Goal: Transaction & Acquisition: Complete application form

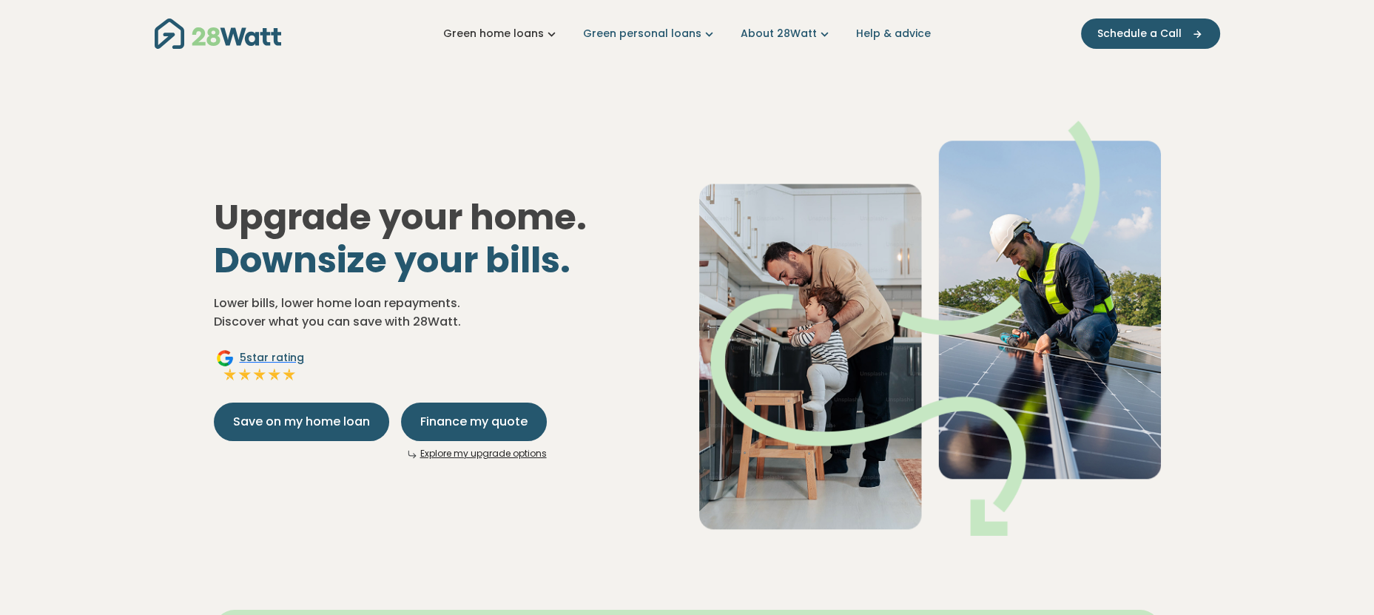
click at [545, 33] on link "Green home loans" at bounding box center [501, 34] width 116 height 16
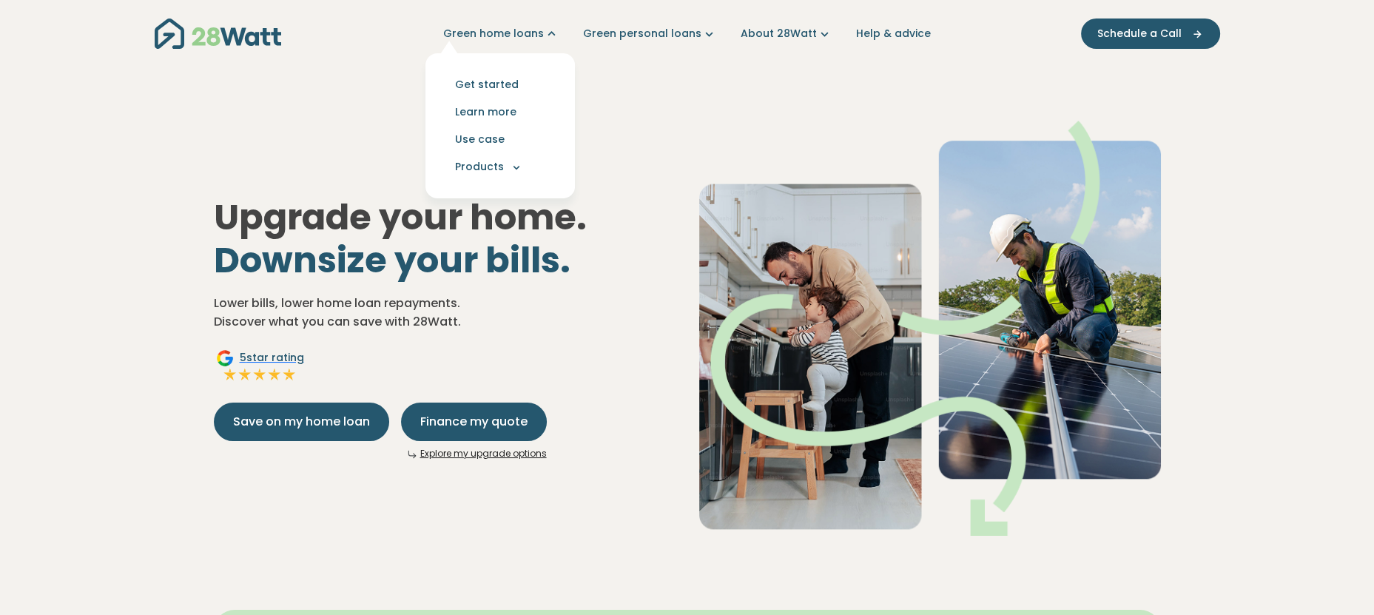
drag, startPoint x: 722, startPoint y: 58, endPoint x: 889, endPoint y: 6, distance: 174.6
click at [724, 58] on div "Green home loans Get started Learn more Use case Products Green personal loans …" at bounding box center [687, 33] width 1065 height 67
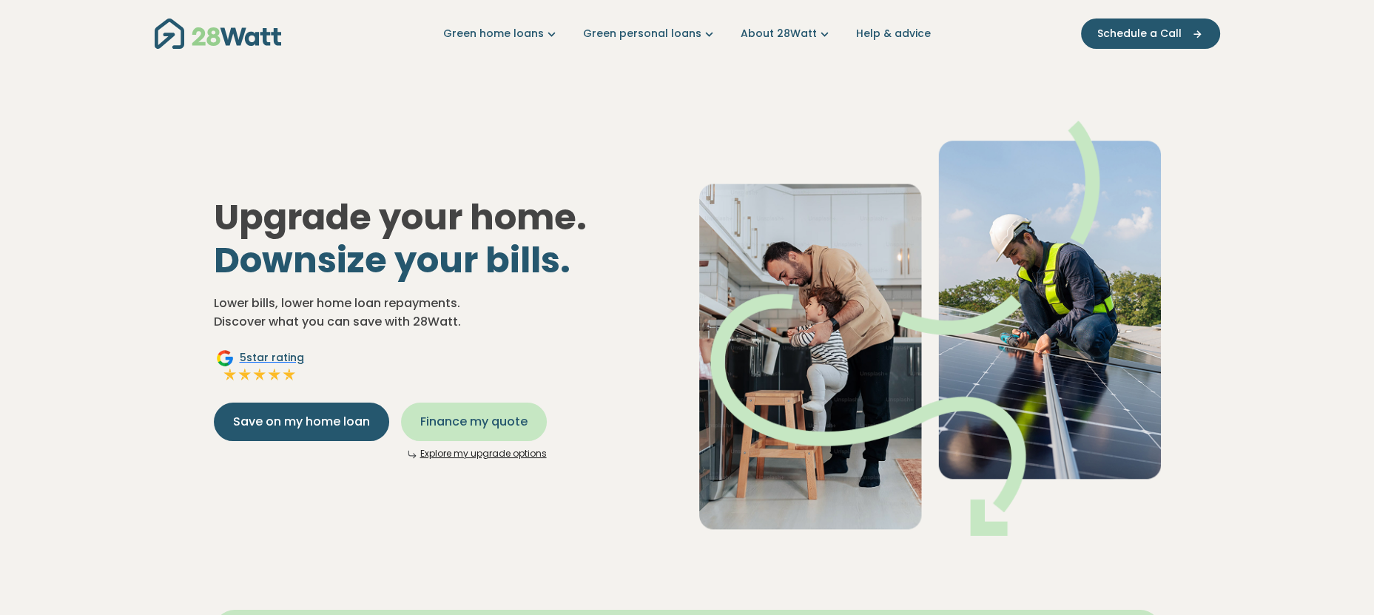
click at [469, 420] on span "Finance my quote" at bounding box center [473, 422] width 107 height 18
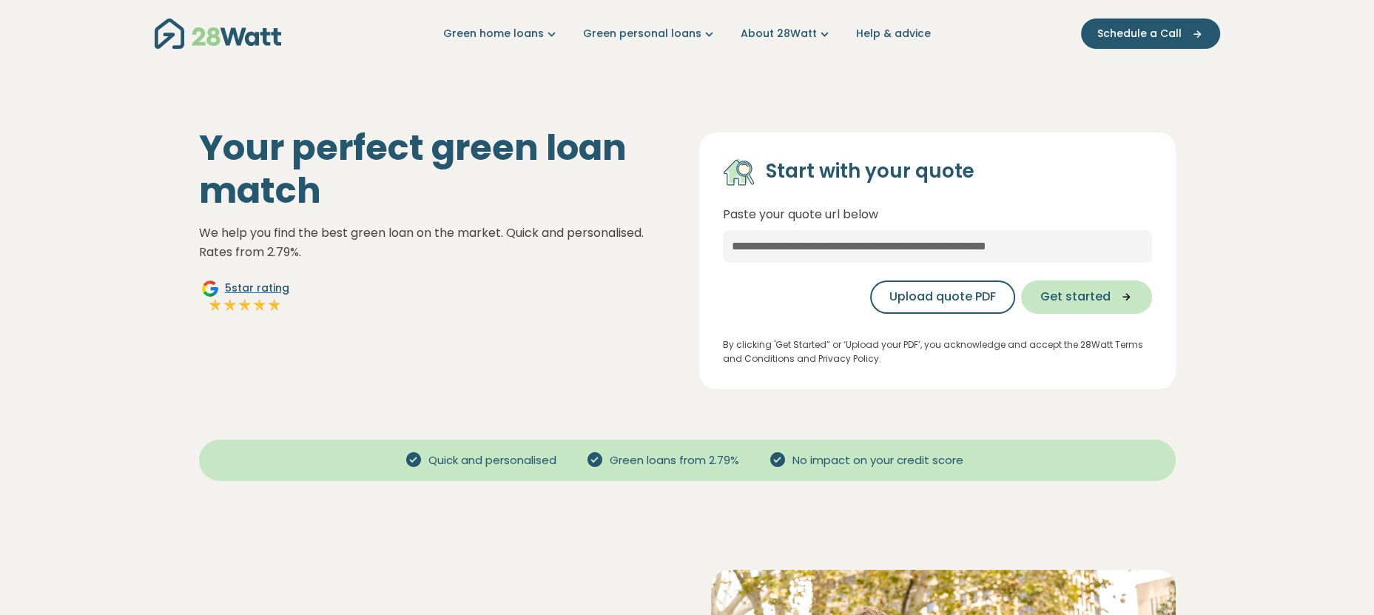
click at [1082, 284] on button "Get started" at bounding box center [1086, 296] width 131 height 33
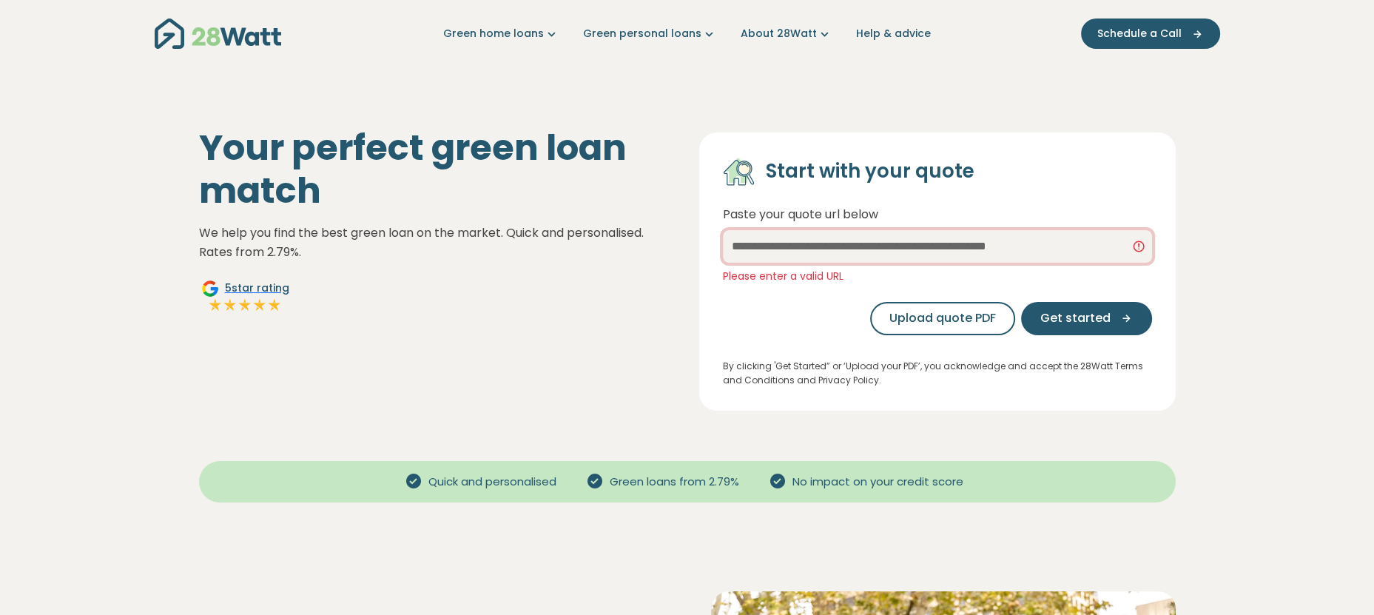
drag, startPoint x: 1105, startPoint y: 245, endPoint x: 665, endPoint y: 255, distance: 439.6
click at [664, 255] on div "Your perfect green loan match We help you find the best green loan on the marke…" at bounding box center [687, 260] width 1000 height 302
paste input "**********"
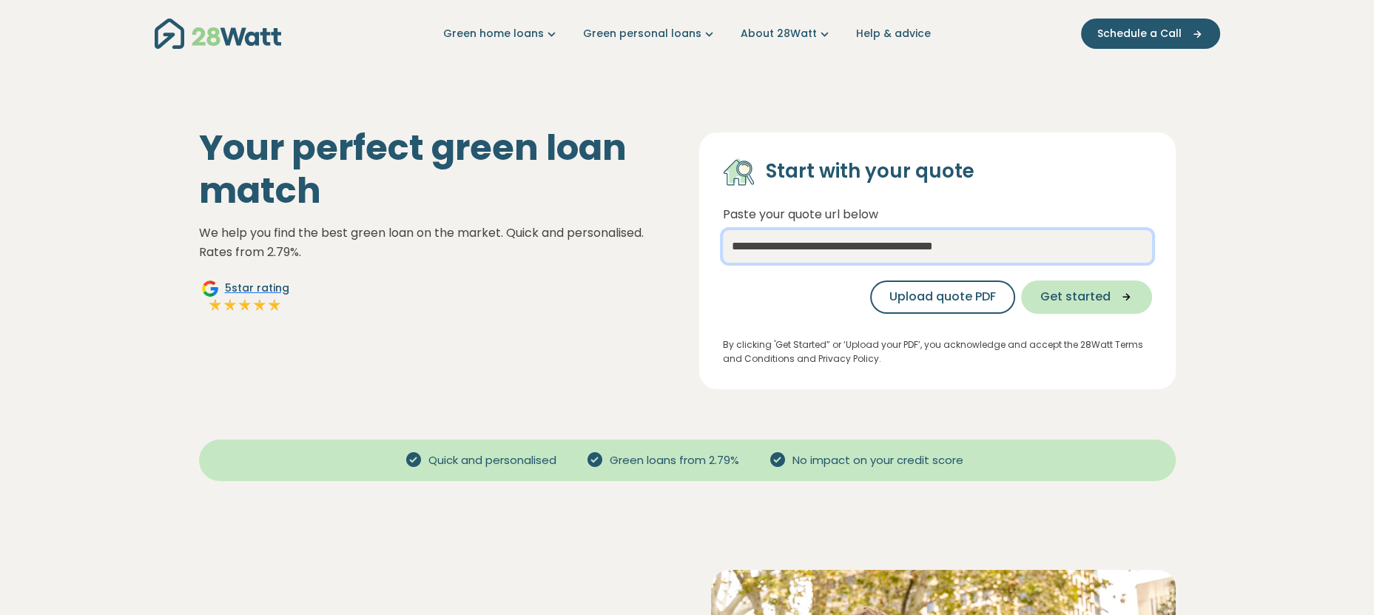
type input "**********"
click at [1080, 293] on span "Get started" at bounding box center [1075, 297] width 70 height 18
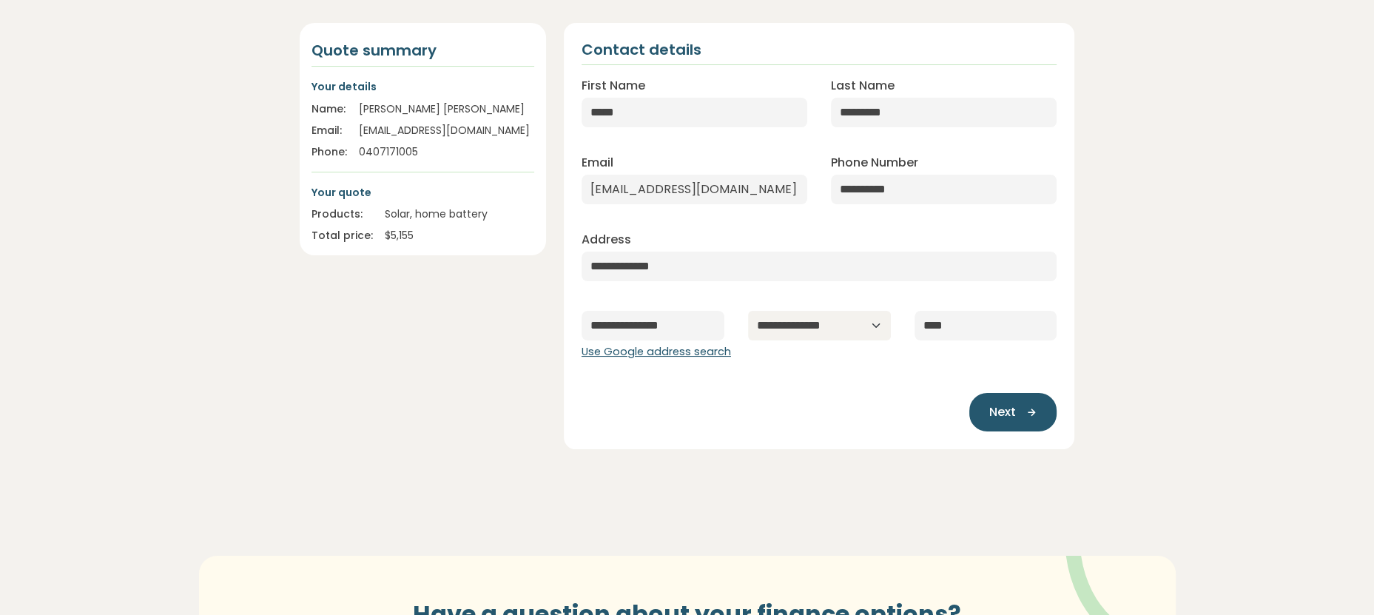
scroll to position [222, 0]
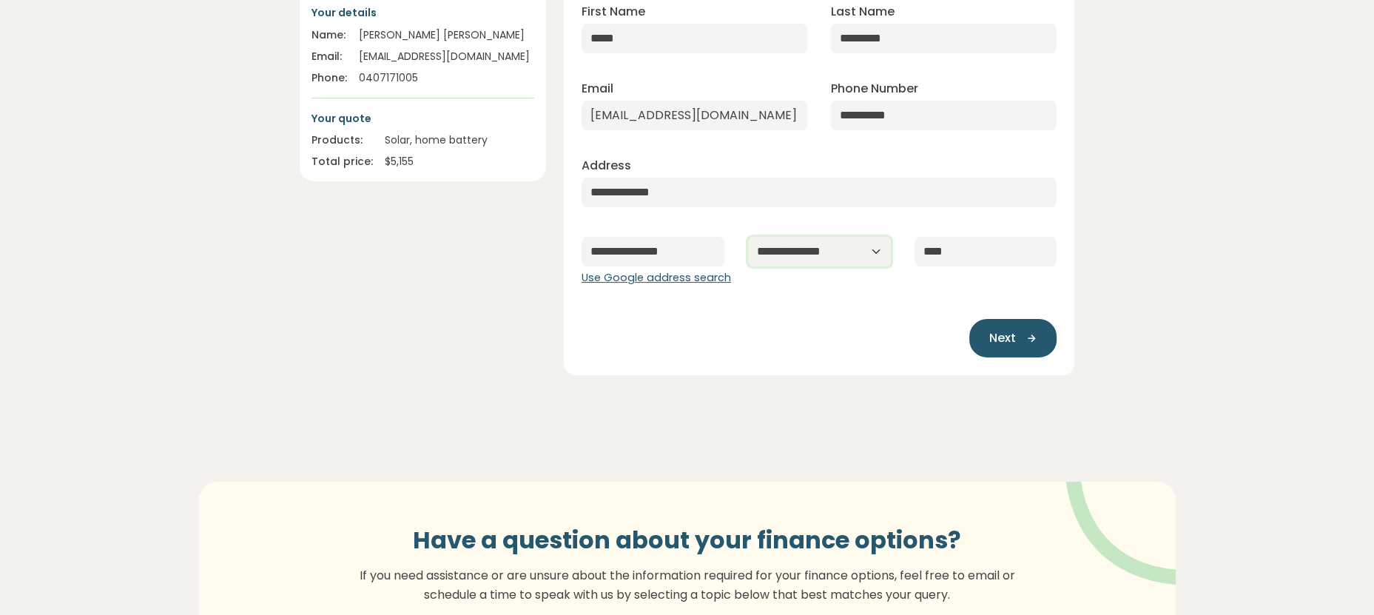
click at [839, 251] on select "**********" at bounding box center [819, 252] width 143 height 30
select select "***"
click at [748, 237] on select "**********" at bounding box center [819, 252] width 143 height 30
click at [1013, 341] on span "Next" at bounding box center [1002, 338] width 27 height 18
type input "**********"
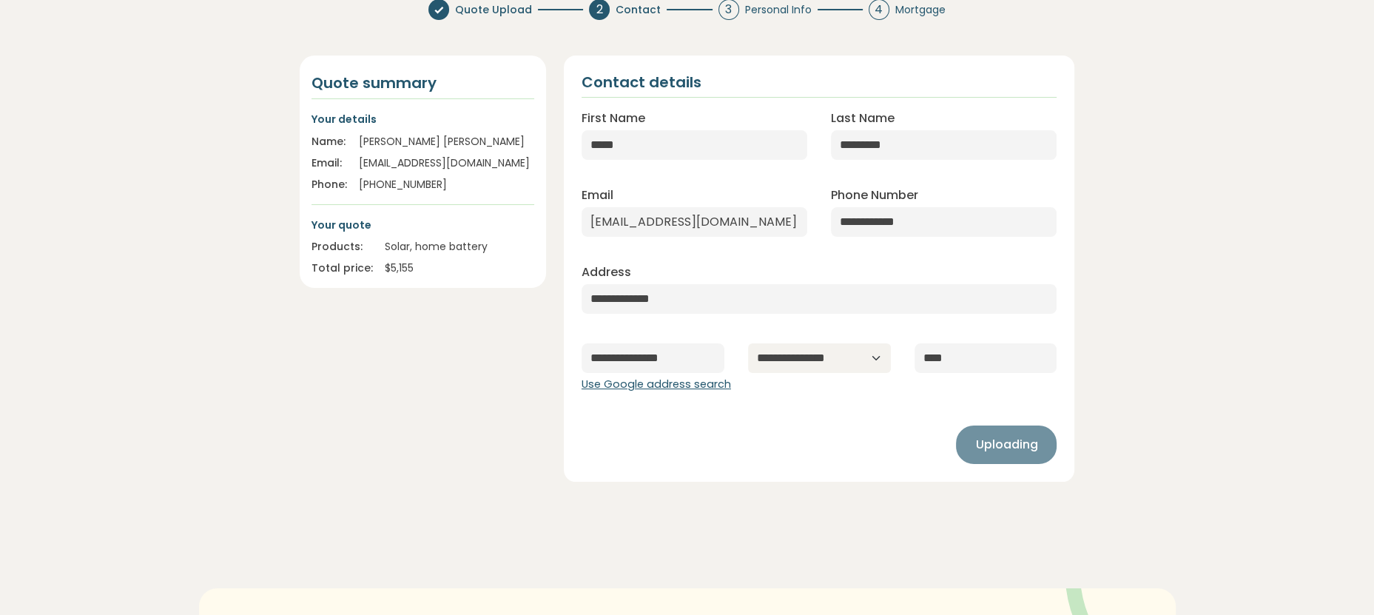
scroll to position [5, 0]
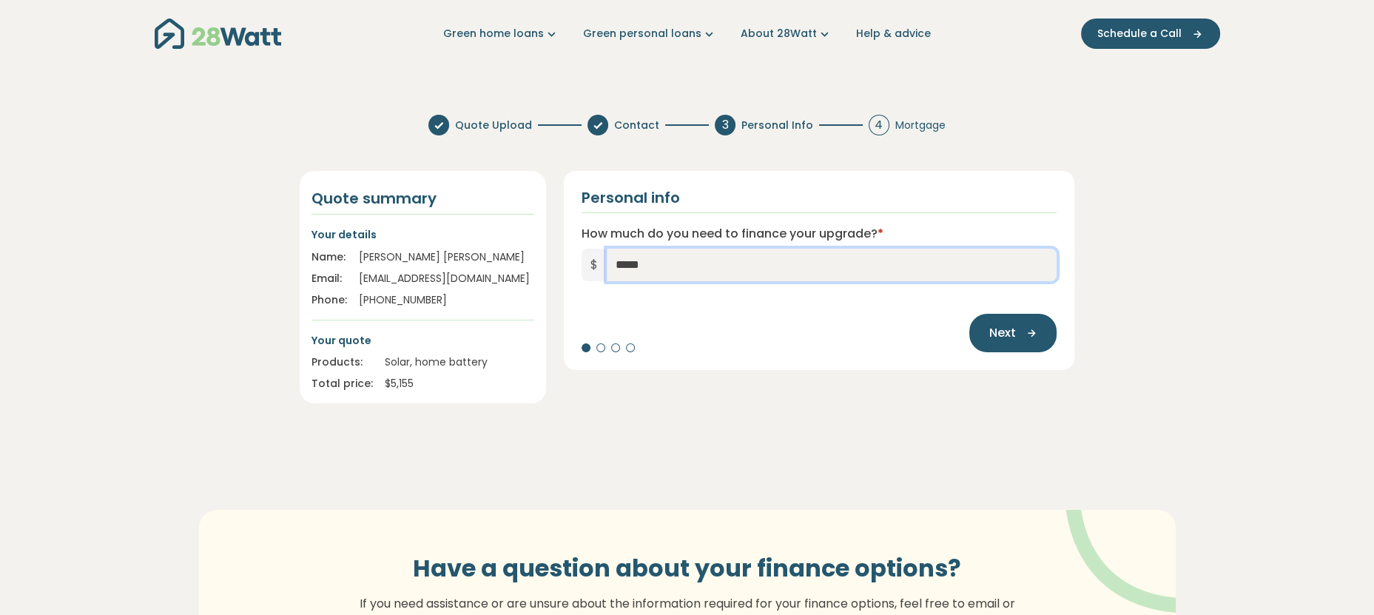
click at [657, 263] on input "*****" at bounding box center [832, 265] width 451 height 33
drag, startPoint x: 639, startPoint y: 256, endPoint x: 588, endPoint y: 241, distance: 52.4
click at [588, 241] on div "How much do you need to finance your upgrade? * $ *****" at bounding box center [820, 253] width 476 height 56
type input "******"
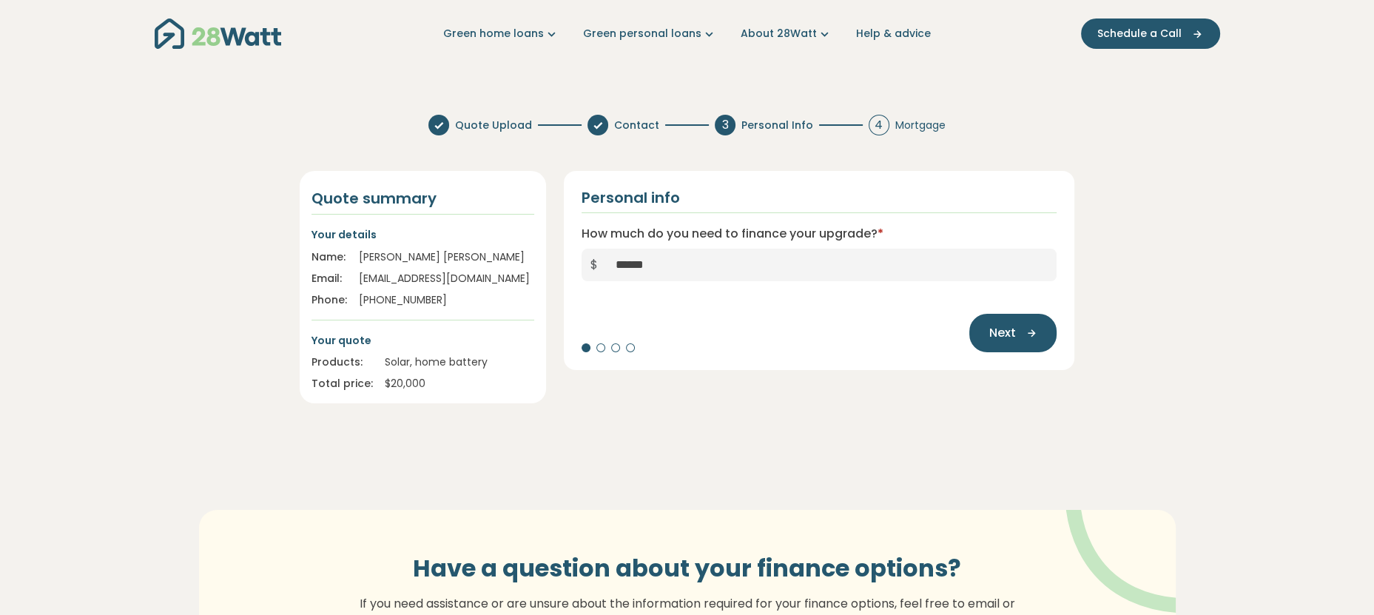
click at [1006, 343] on button "Next" at bounding box center [1012, 333] width 87 height 38
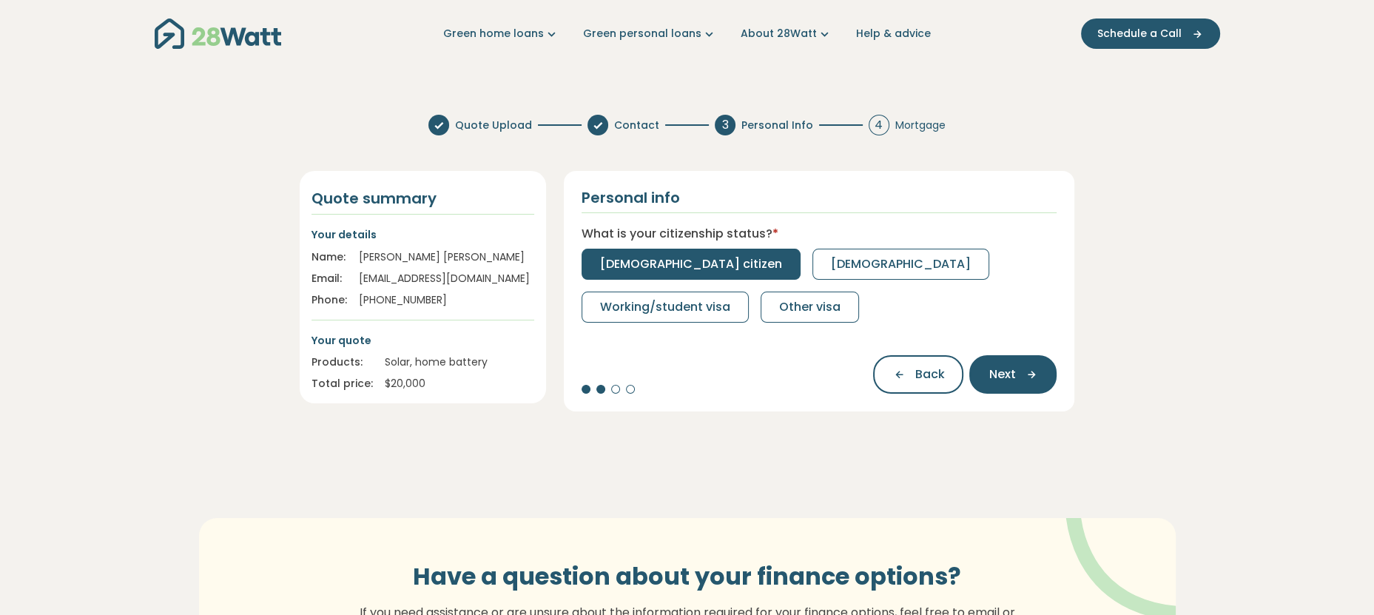
click at [661, 250] on button "[DEMOGRAPHIC_DATA] citizen" at bounding box center [691, 264] width 219 height 31
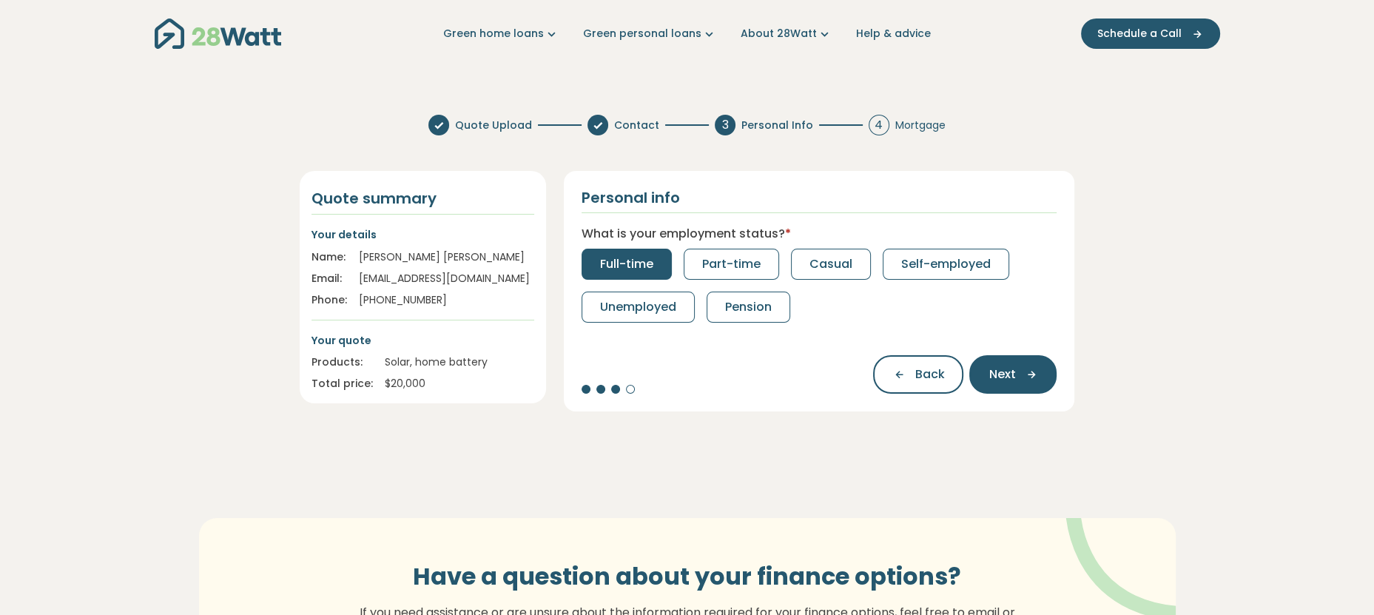
click at [653, 265] on span "Full-time" at bounding box center [626, 264] width 53 height 18
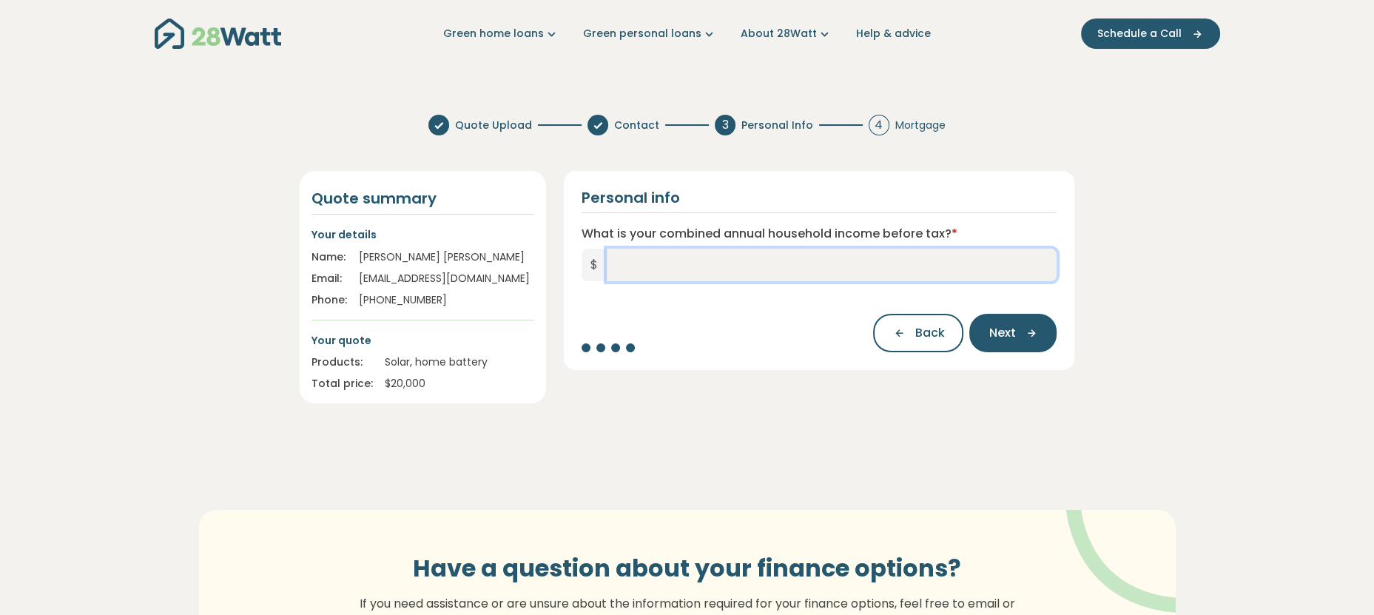
click at [675, 264] on input "What is your combined annual household income before tax? *" at bounding box center [832, 265] width 451 height 33
type input "*******"
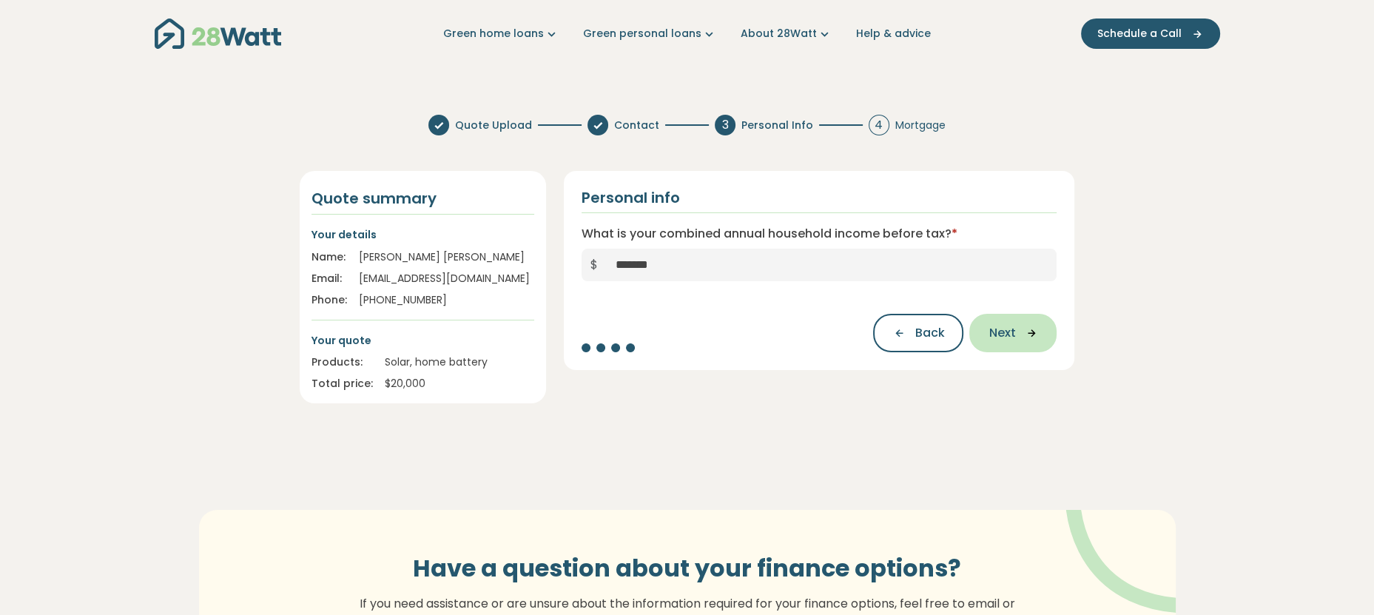
click at [992, 333] on span "Next" at bounding box center [1002, 333] width 27 height 18
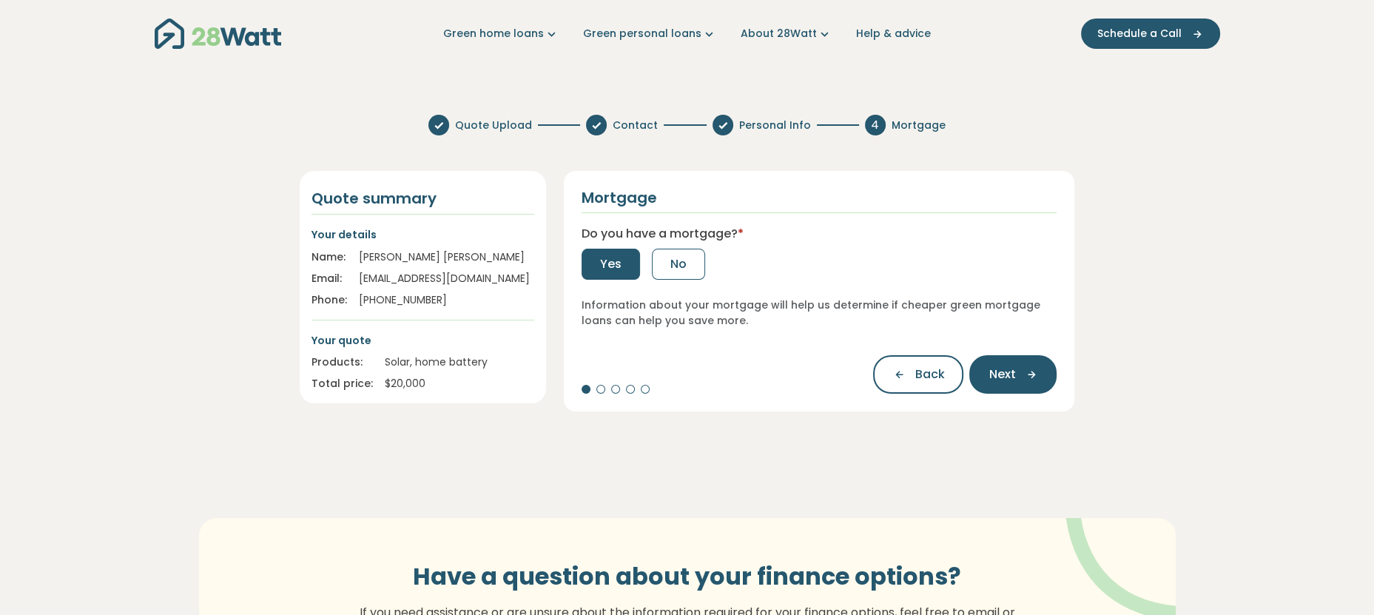
click at [619, 266] on span "Yes" at bounding box center [610, 264] width 21 height 18
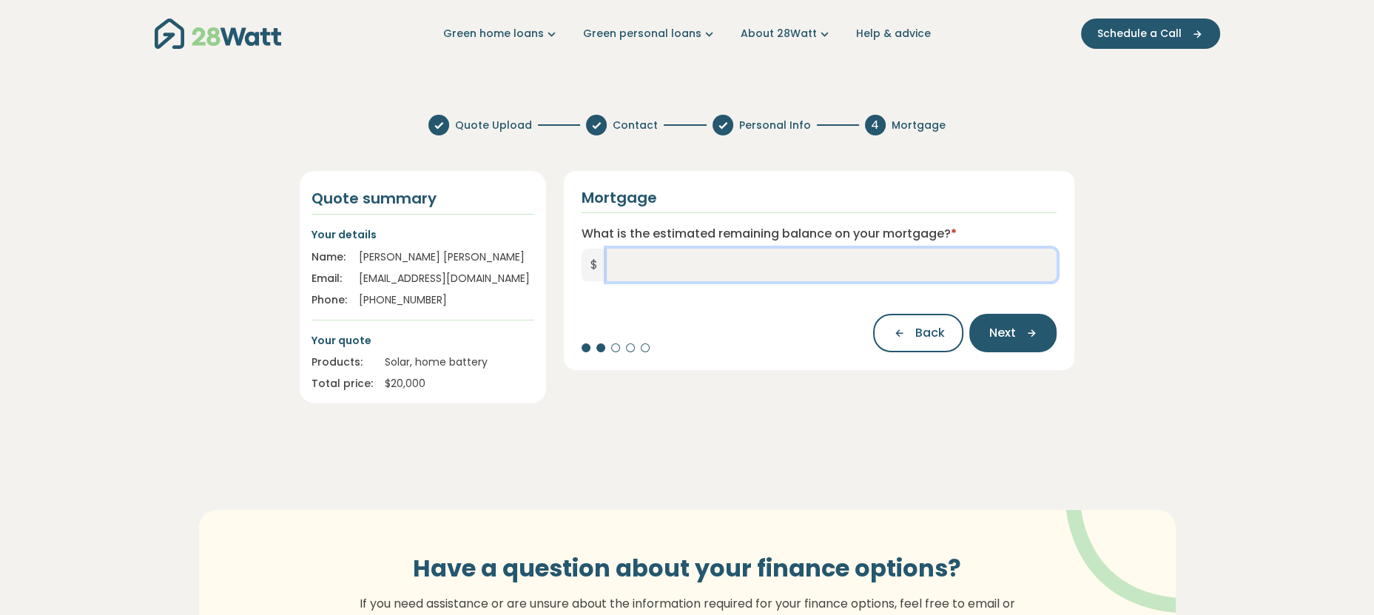
click at [656, 269] on input "What is the estimated remaining balance on your mortgage? *" at bounding box center [832, 265] width 451 height 33
type input "******"
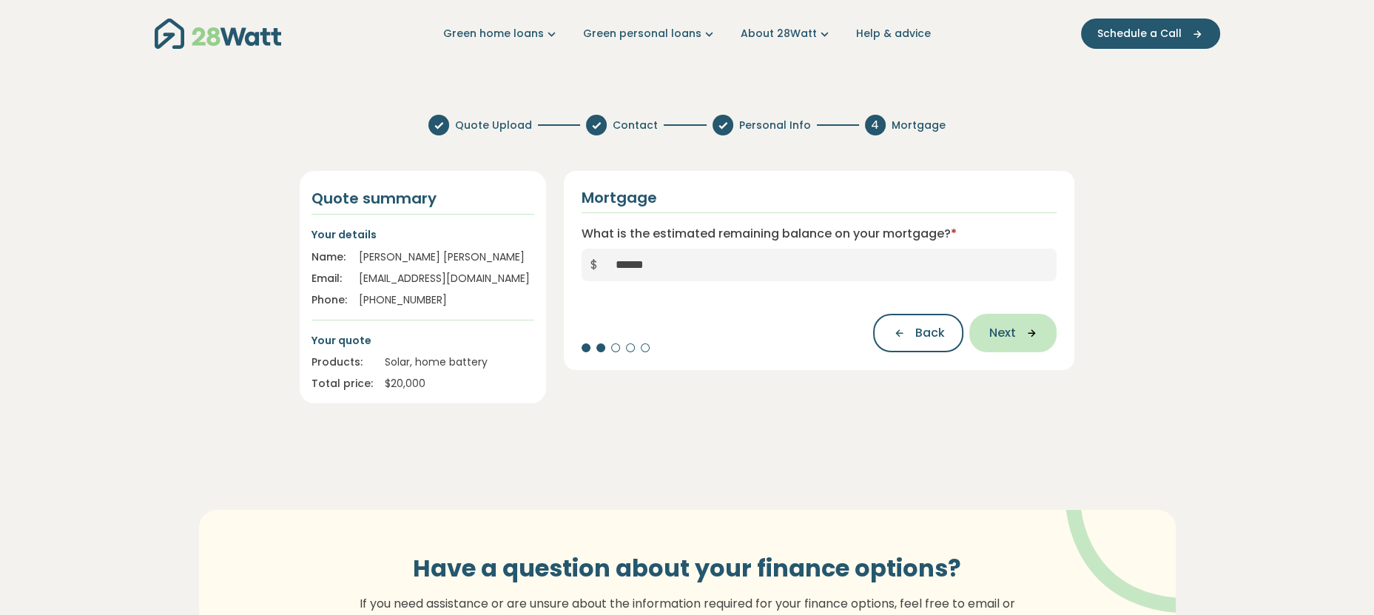
click at [1005, 331] on span "Next" at bounding box center [1002, 333] width 27 height 18
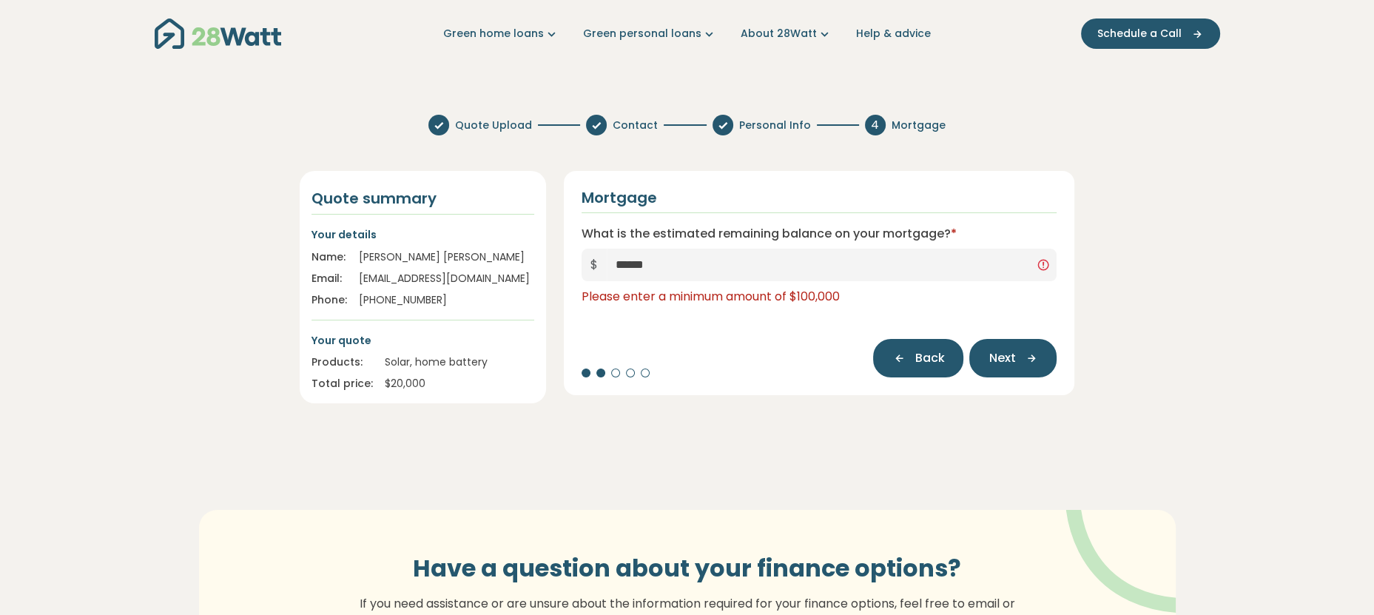
click at [900, 361] on icon "button" at bounding box center [903, 357] width 22 height 13
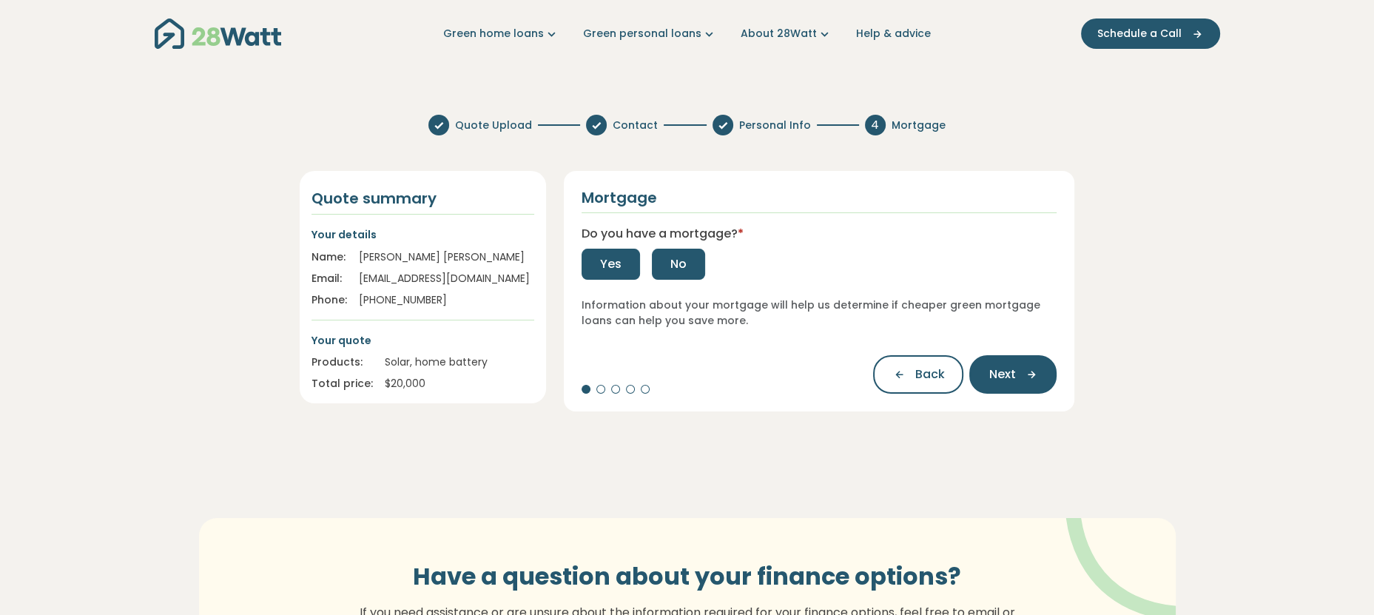
click at [685, 266] on button "No" at bounding box center [678, 264] width 53 height 31
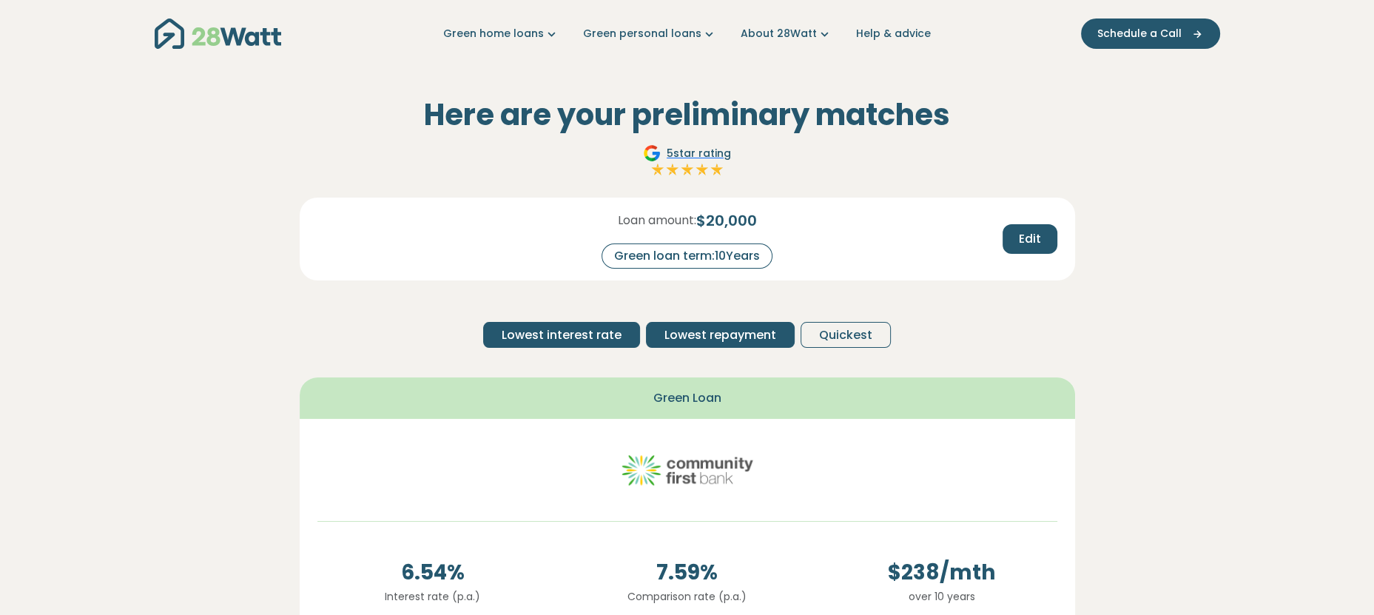
click at [709, 344] on button "Lowest repayment" at bounding box center [720, 335] width 149 height 26
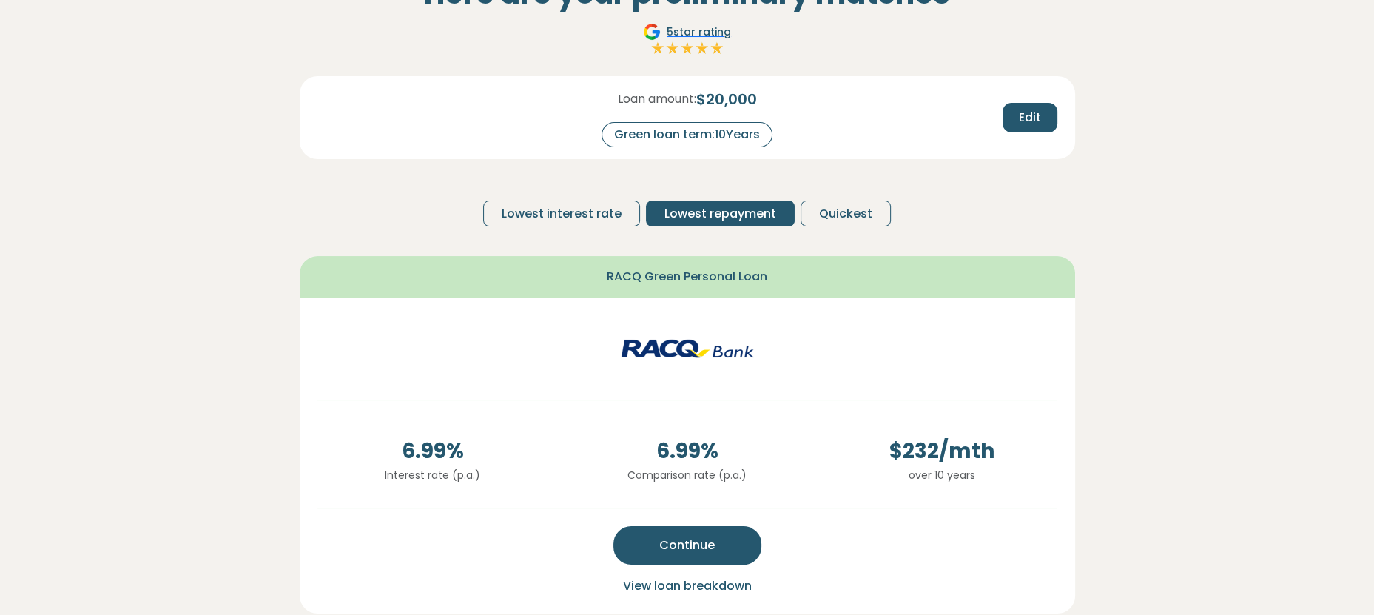
scroll to position [74, 0]
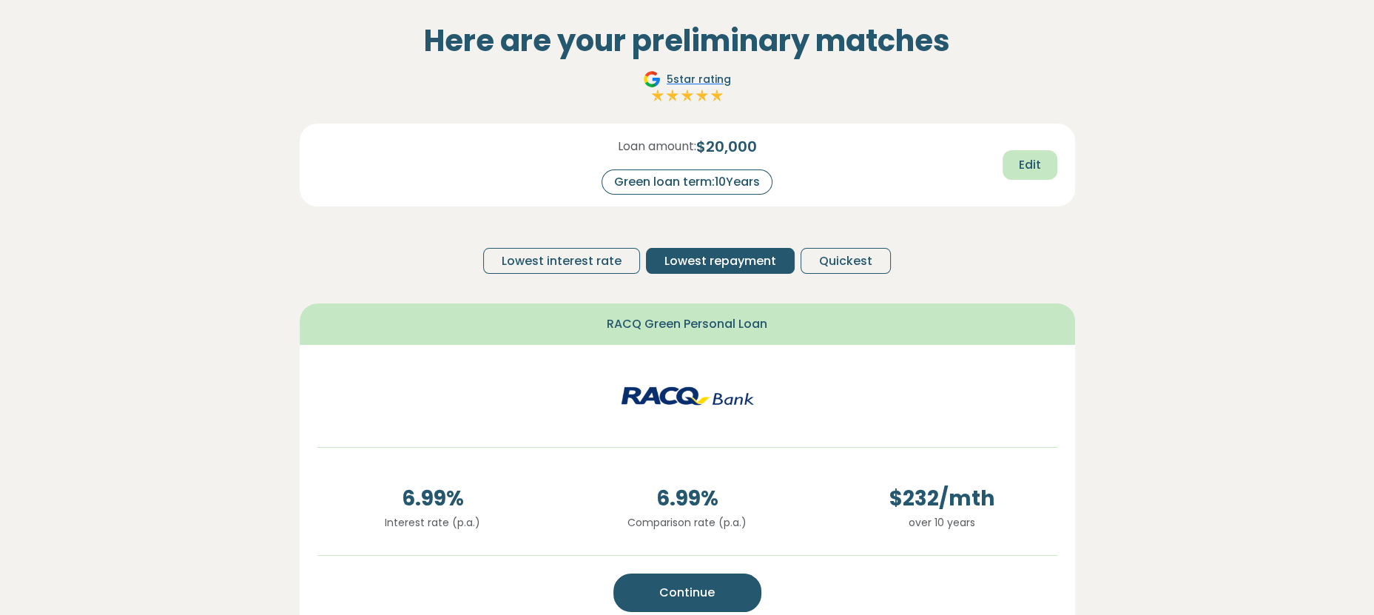
click at [1026, 165] on span "Edit" at bounding box center [1030, 165] width 22 height 18
drag, startPoint x: 764, startPoint y: 184, endPoint x: 742, endPoint y: 180, distance: 21.9
click at [742, 180] on input "**" at bounding box center [749, 182] width 59 height 26
type input "*"
click at [989, 164] on span "Recalculate" at bounding box center [1005, 166] width 72 height 18
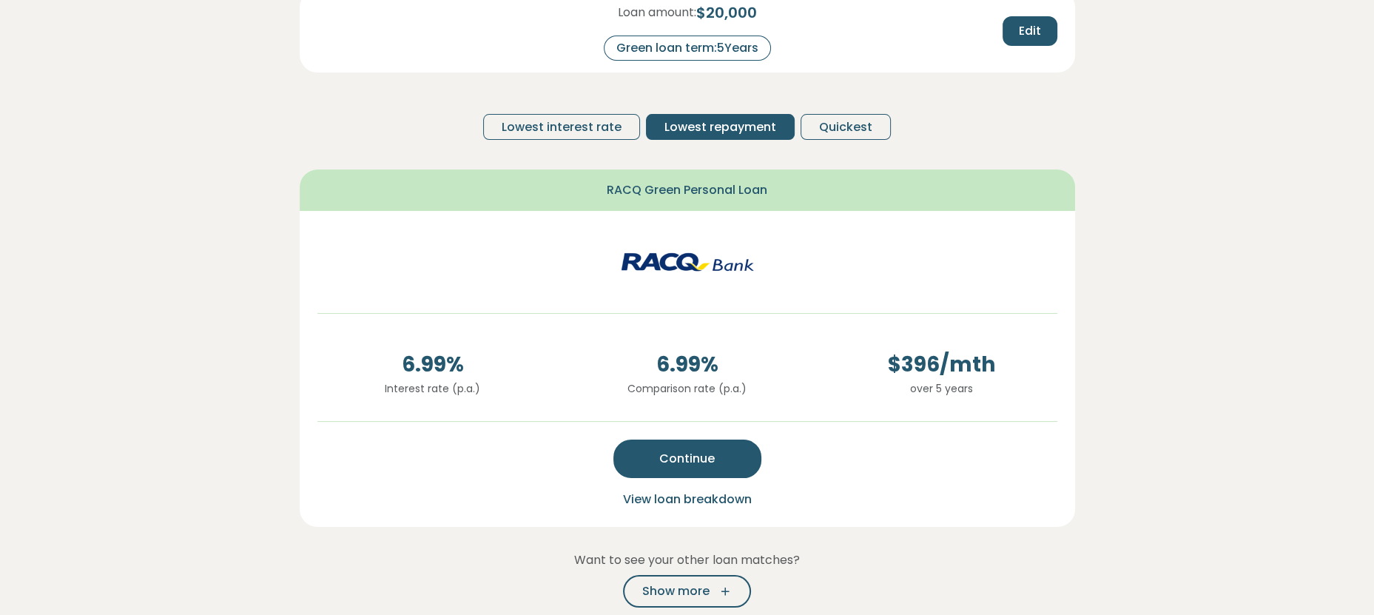
scroll to position [222, 0]
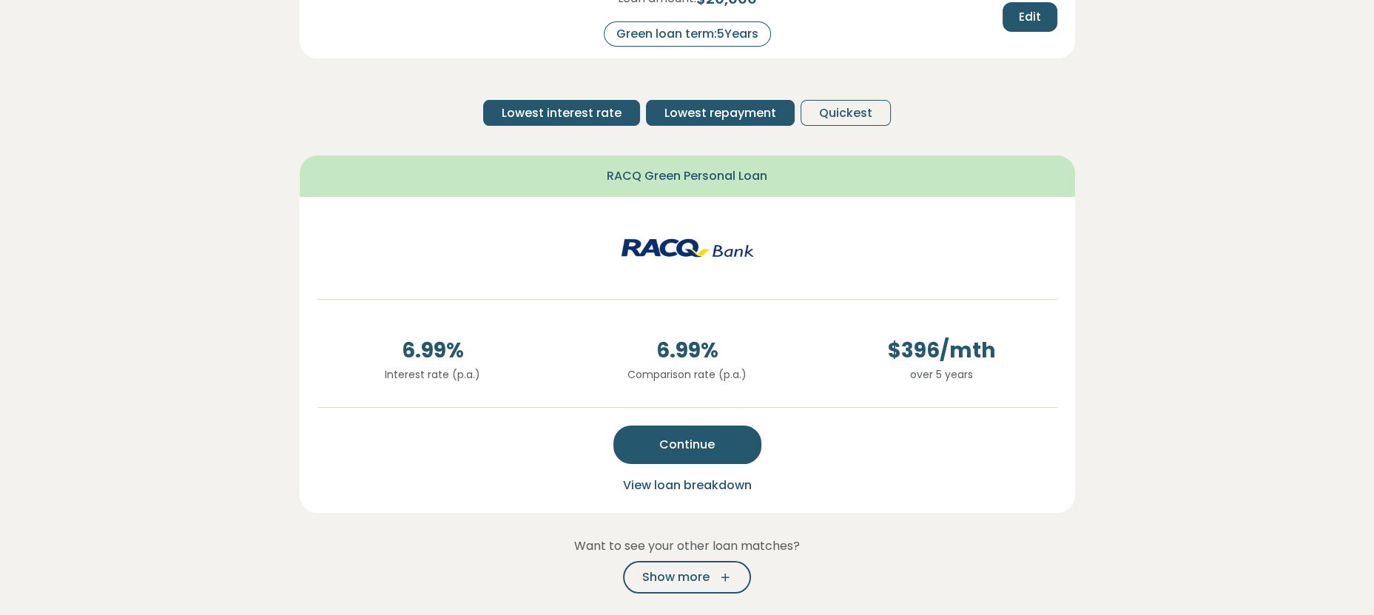
click at [568, 108] on span "Lowest interest rate" at bounding box center [562, 113] width 120 height 18
click at [702, 115] on span "Lowest repayment" at bounding box center [720, 113] width 112 height 18
click at [568, 115] on span "Lowest interest rate" at bounding box center [562, 113] width 120 height 18
click at [743, 114] on span "Lowest repayment" at bounding box center [720, 113] width 112 height 18
click at [583, 112] on span "Lowest interest rate" at bounding box center [562, 113] width 120 height 18
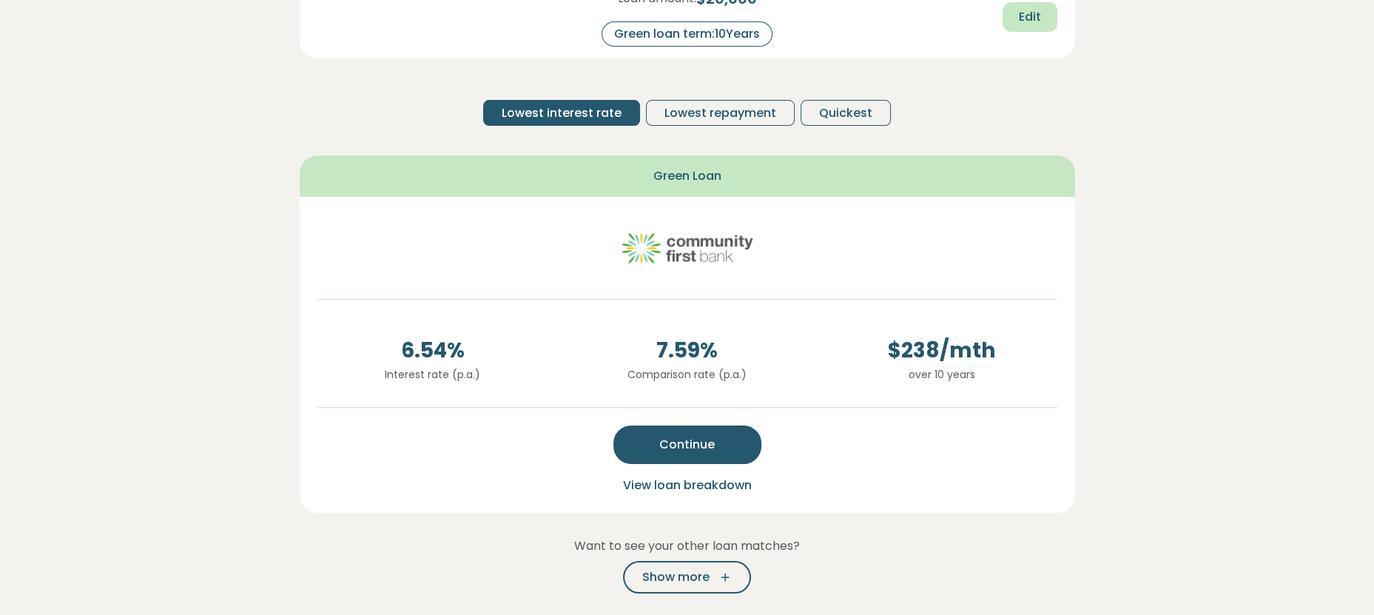
click at [1023, 11] on span "Edit" at bounding box center [1030, 17] width 22 height 18
drag, startPoint x: 743, startPoint y: 30, endPoint x: 778, endPoint y: 41, distance: 36.5
click at [772, 38] on input "**" at bounding box center [749, 34] width 59 height 26
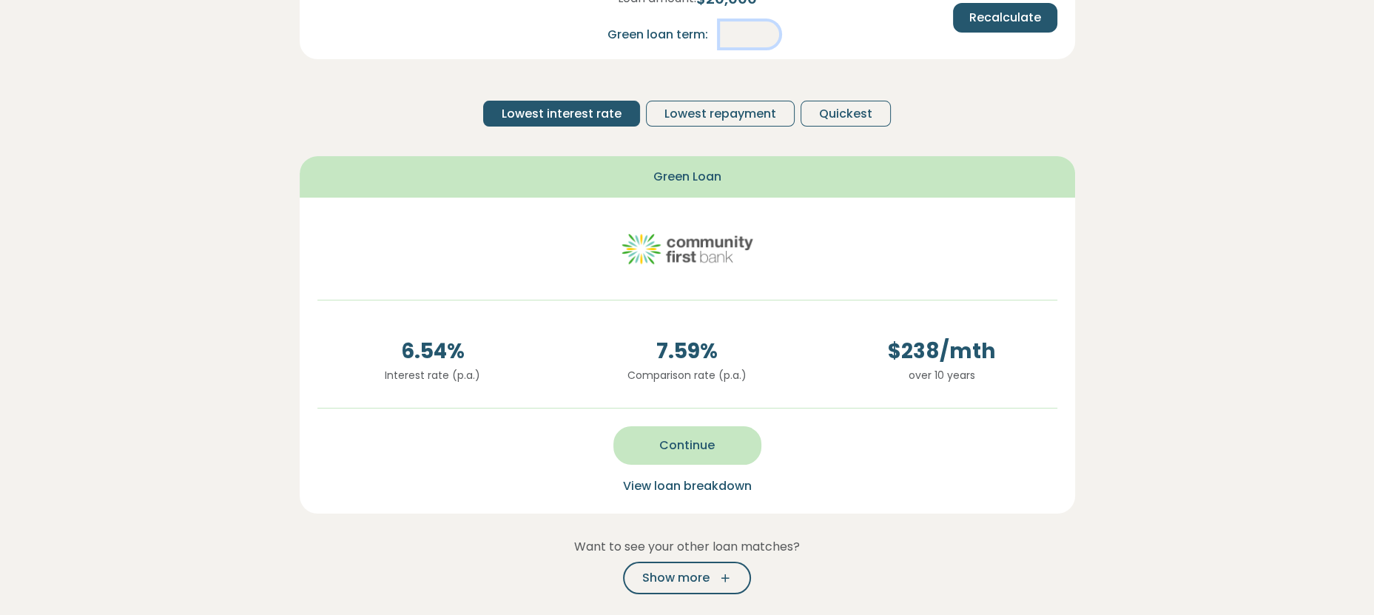
type input "*"
click at [710, 433] on button "Continue" at bounding box center [687, 445] width 148 height 38
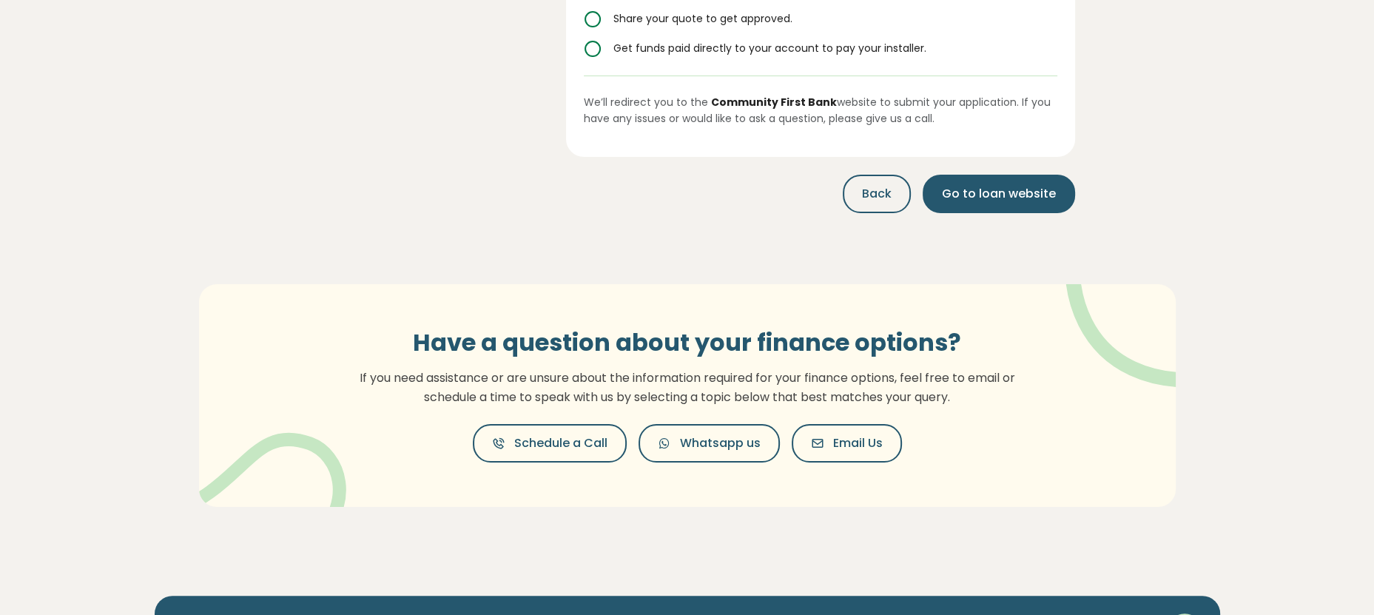
scroll to position [370, 0]
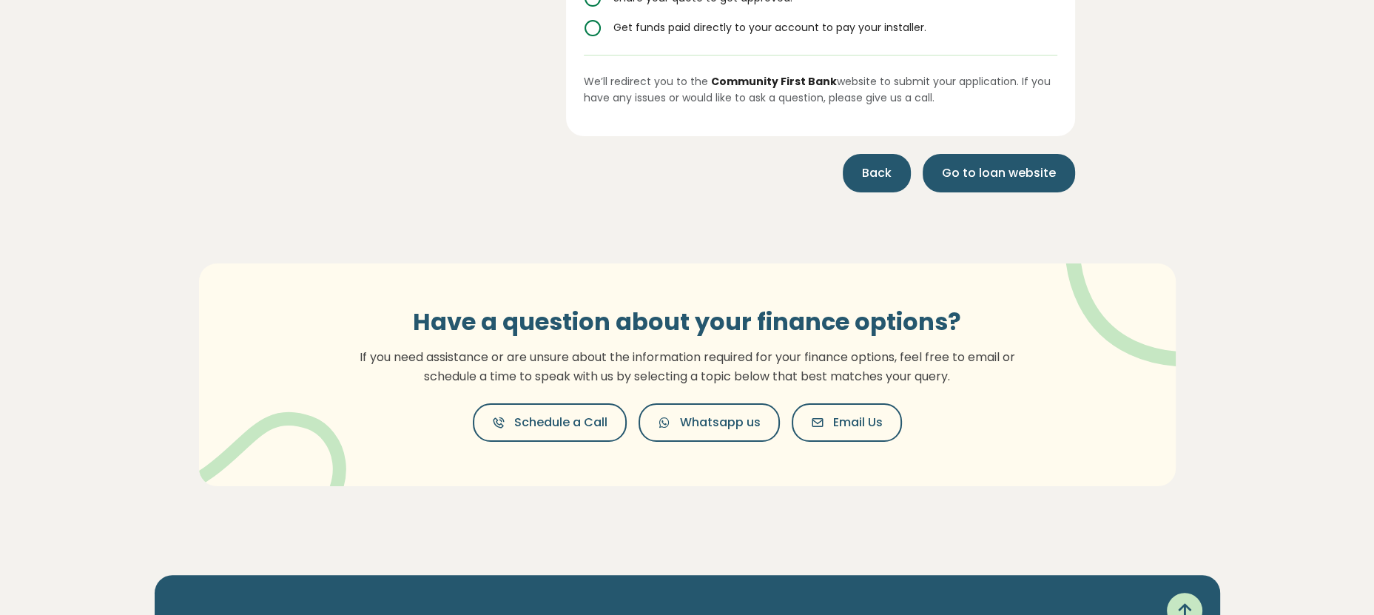
click at [882, 168] on span "Back" at bounding box center [877, 173] width 30 height 18
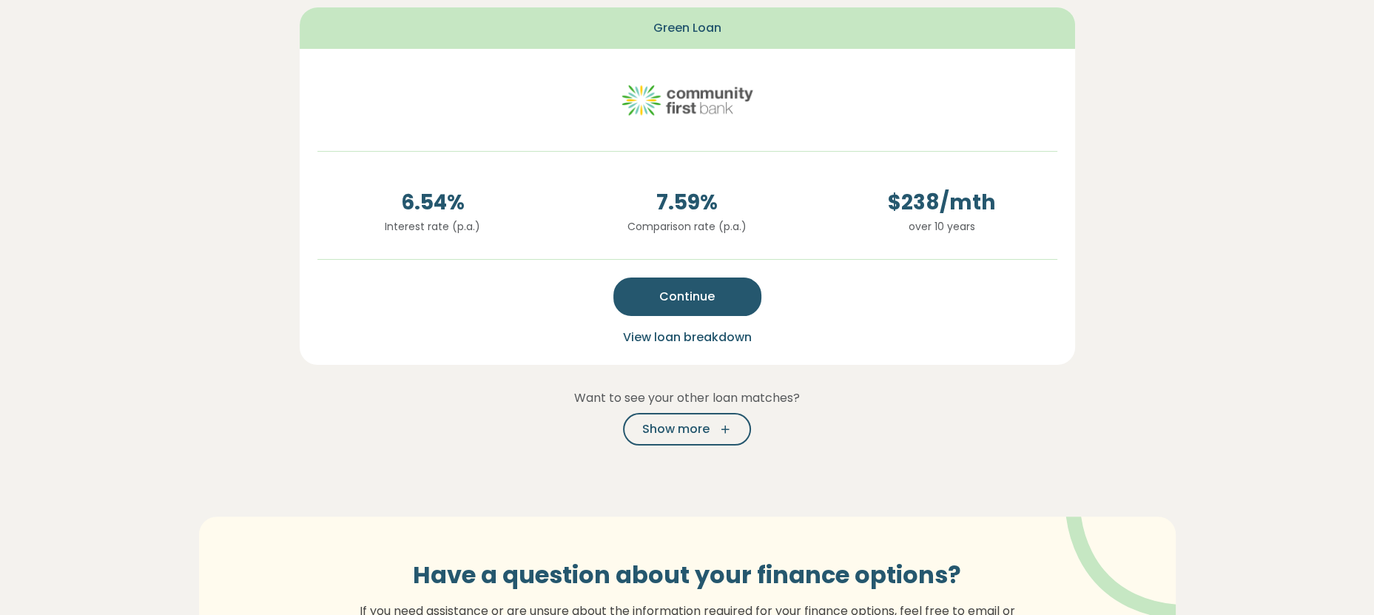
scroll to position [222, 0]
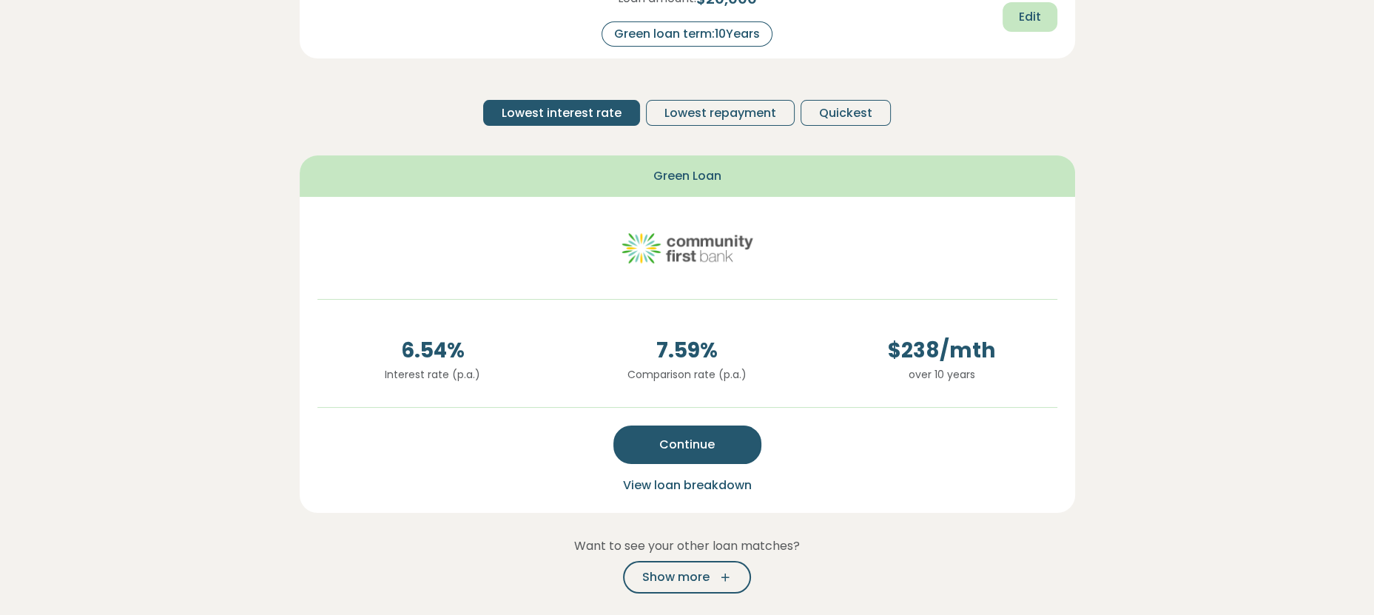
click at [1027, 21] on span "Edit" at bounding box center [1030, 17] width 22 height 18
click at [1008, 17] on span "Recalculate" at bounding box center [1005, 18] width 72 height 18
click at [718, 449] on button "Continue" at bounding box center [687, 444] width 148 height 38
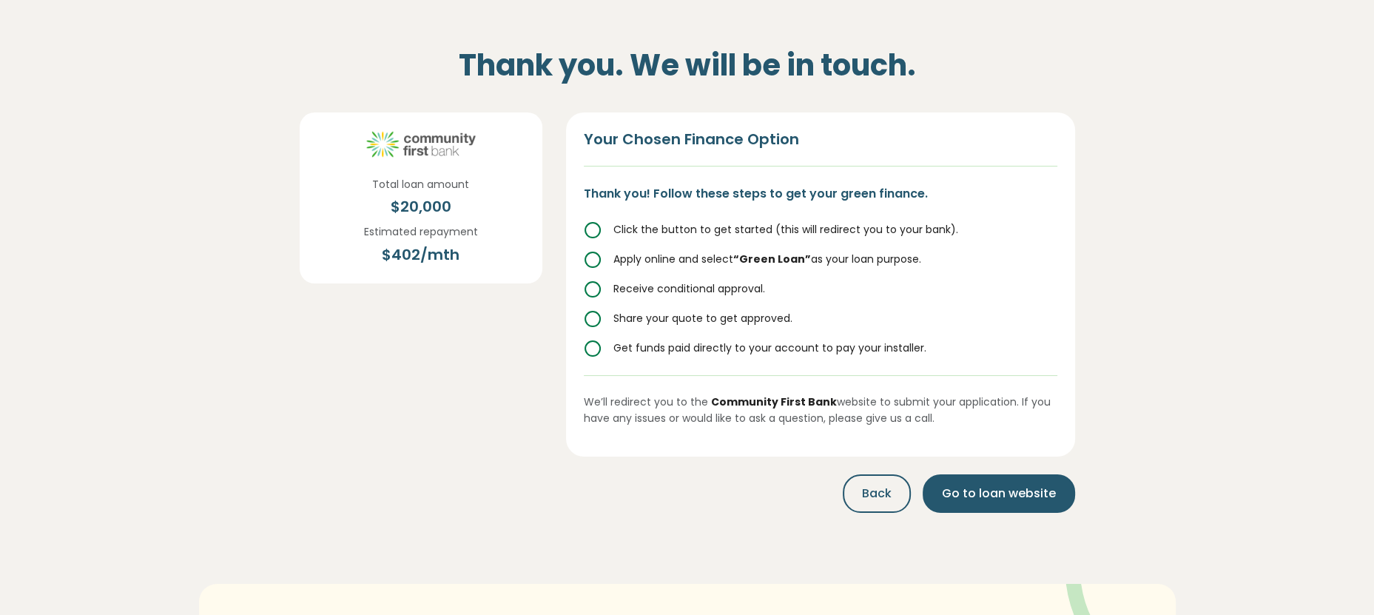
scroll to position [0, 0]
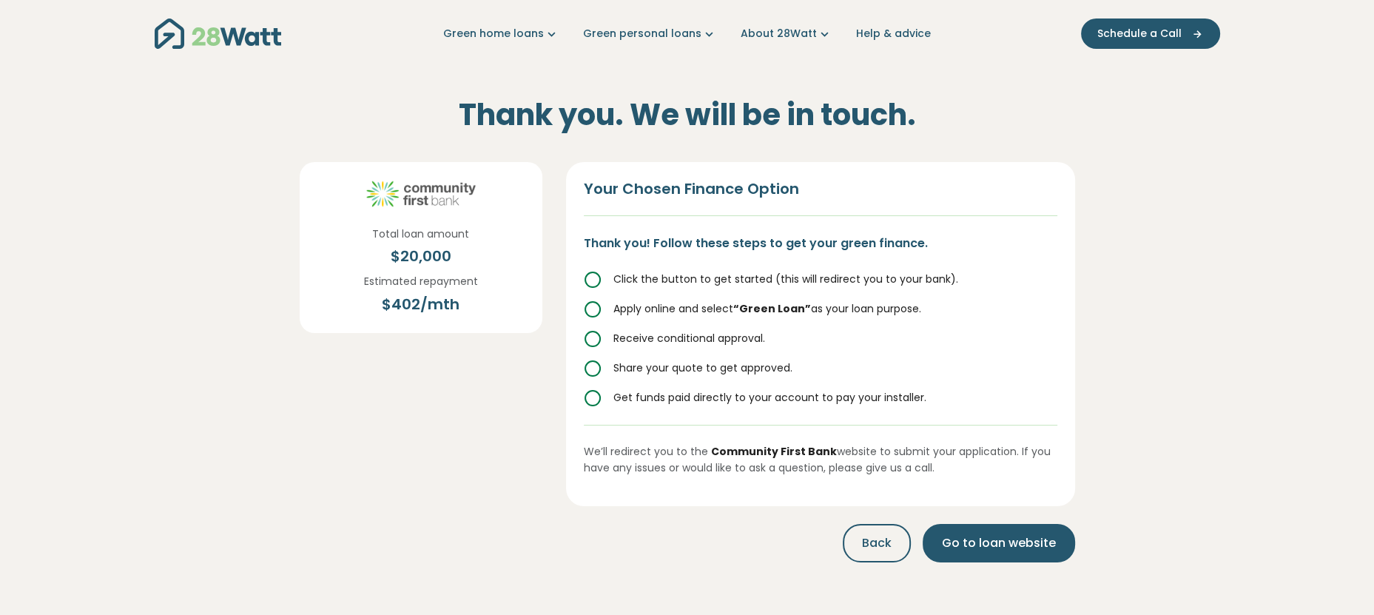
click at [600, 311] on icon at bounding box center [593, 309] width 18 height 18
click at [593, 307] on icon at bounding box center [593, 309] width 18 height 18
click at [596, 277] on icon at bounding box center [593, 280] width 18 height 18
drag, startPoint x: 603, startPoint y: 348, endPoint x: 604, endPoint y: 361, distance: 12.6
click at [604, 359] on div "Click the button to get started (this will redirect you to your bank). Apply on…" at bounding box center [821, 339] width 474 height 136
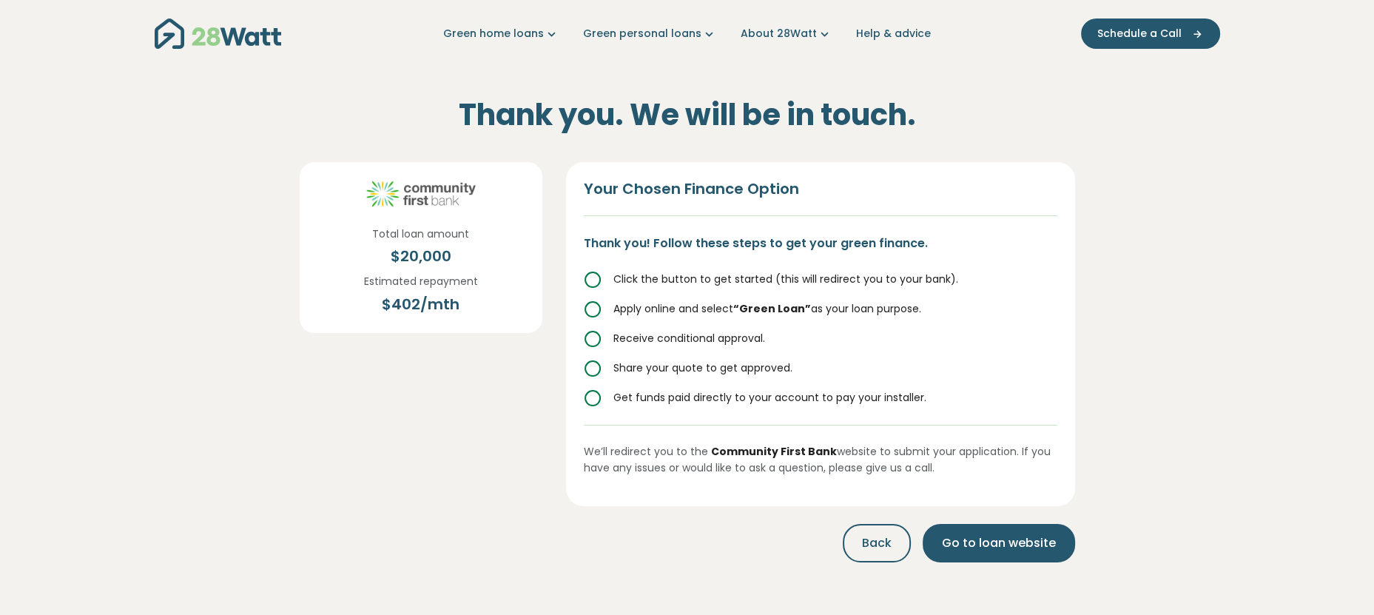
drag, startPoint x: 613, startPoint y: 397, endPoint x: 613, endPoint y: 406, distance: 8.9
click at [613, 403] on span "Get funds paid directly to your account to pay your installer." at bounding box center [769, 397] width 313 height 15
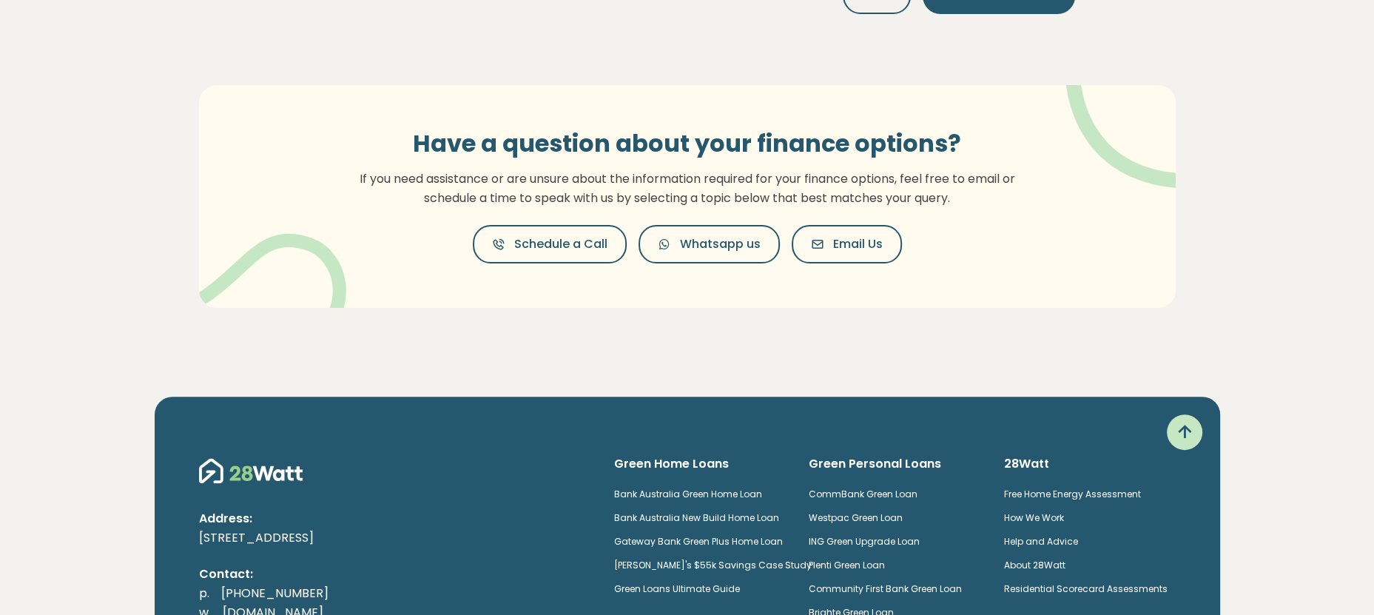
scroll to position [178, 0]
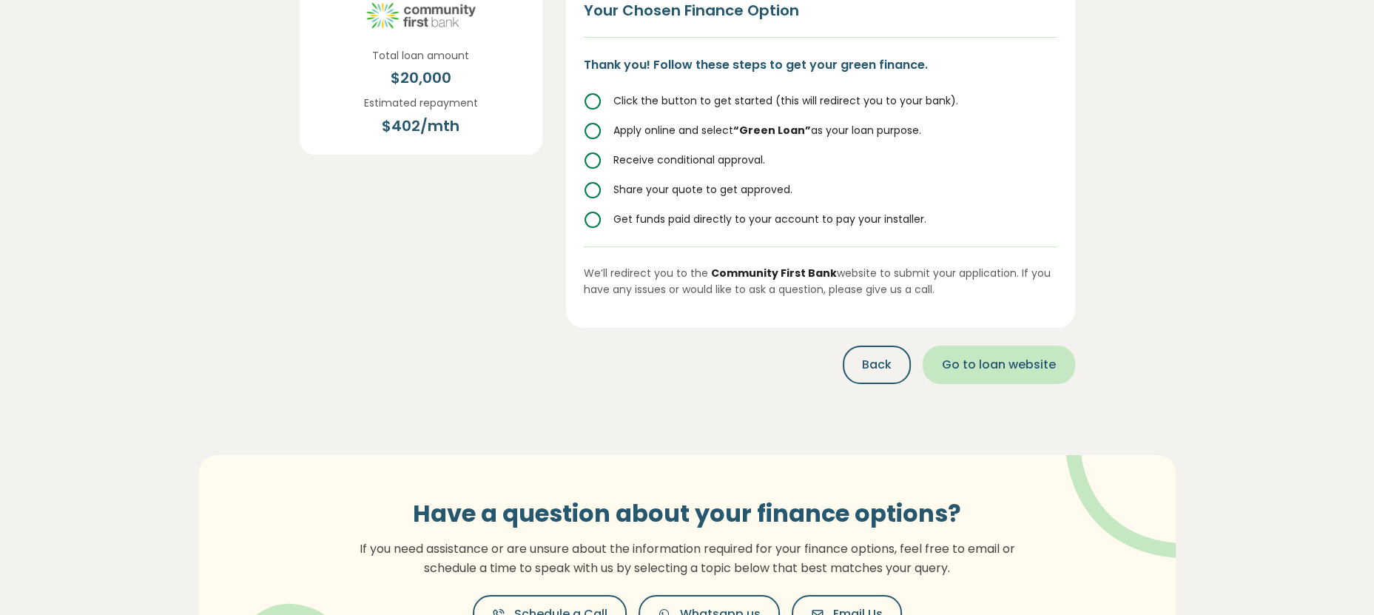
click at [1014, 363] on span "Go to loan website" at bounding box center [999, 365] width 114 height 18
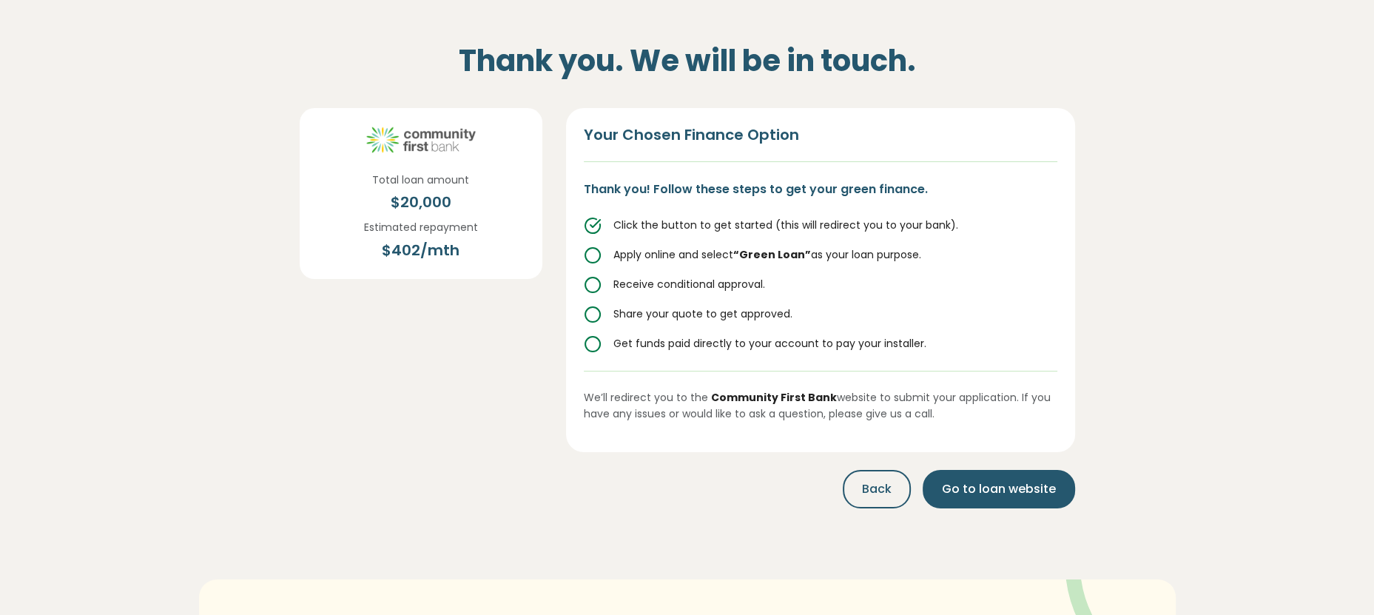
scroll to position [0, 0]
